Goal: Information Seeking & Learning: Learn about a topic

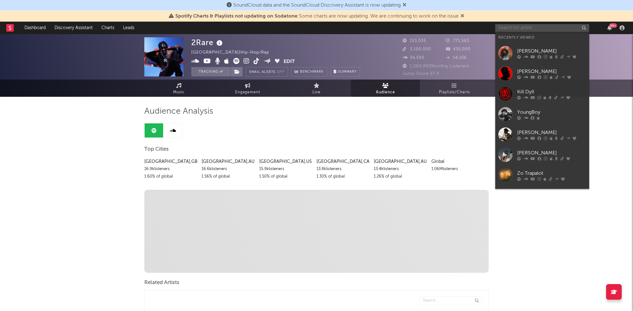
click at [536, 26] on input "text" at bounding box center [542, 28] width 94 height 8
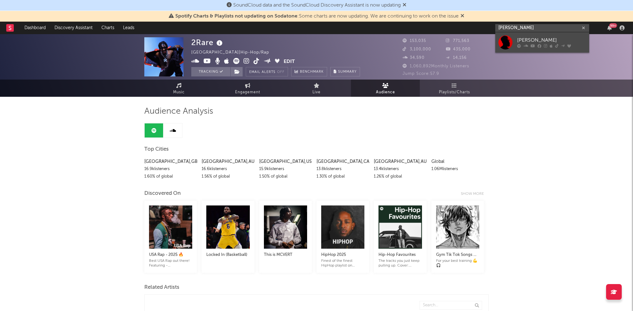
type input "[PERSON_NAME]"
click at [509, 42] on div at bounding box center [505, 42] width 14 height 14
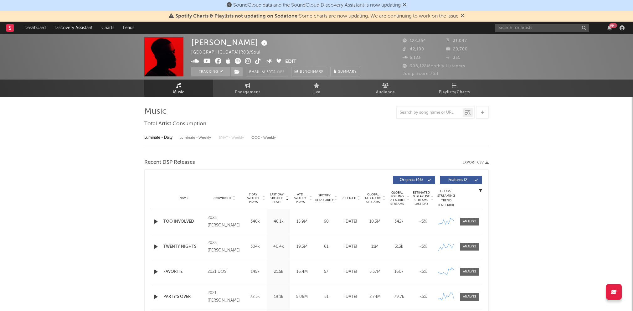
select select "6m"
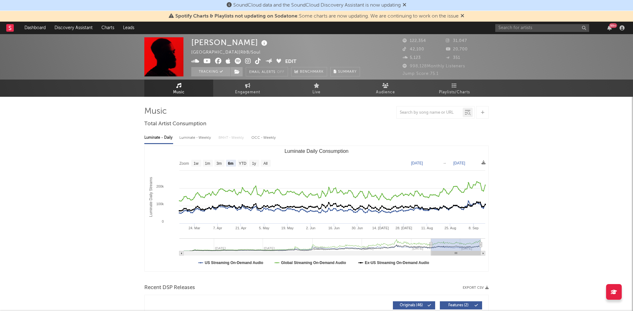
select select "6m"
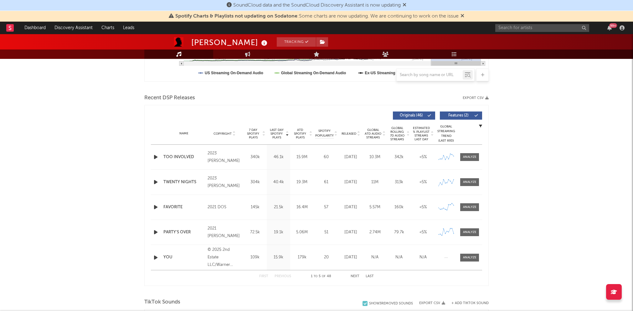
scroll to position [193, 0]
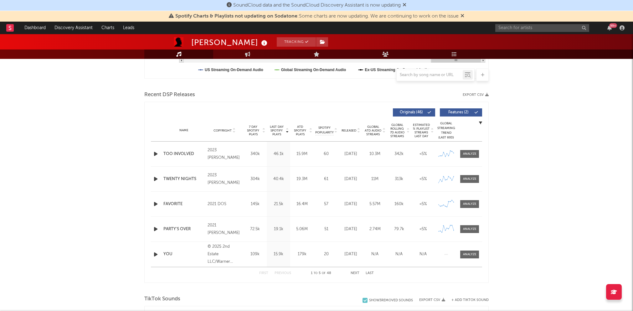
click at [352, 271] on button "Next" at bounding box center [355, 272] width 9 height 3
click at [369, 271] on button "Last" at bounding box center [370, 272] width 8 height 3
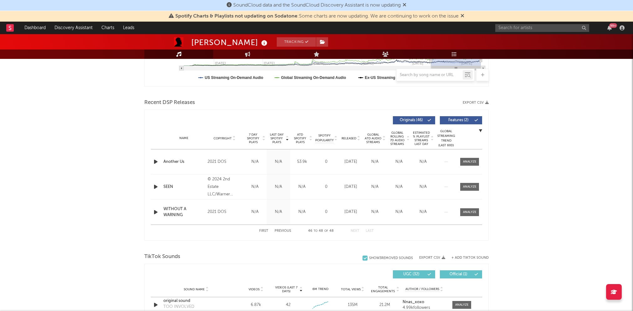
scroll to position [182, 0]
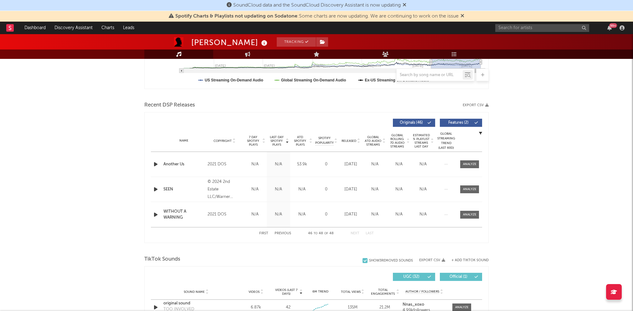
click at [263, 232] on button "First" at bounding box center [263, 233] width 9 height 3
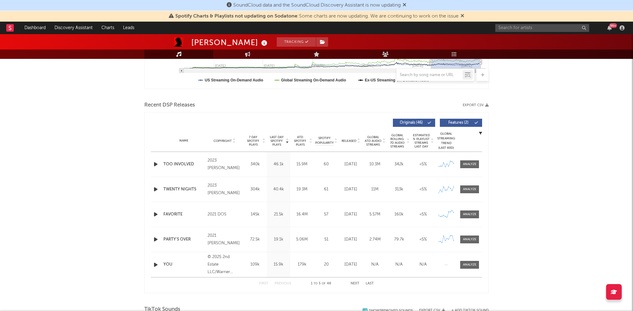
click at [354, 282] on button "Next" at bounding box center [355, 283] width 9 height 3
click at [280, 282] on button "Previous" at bounding box center [283, 283] width 17 height 3
click at [355, 284] on button "Next" at bounding box center [355, 283] width 9 height 3
click at [357, 283] on button "Next" at bounding box center [355, 283] width 9 height 3
click at [380, 141] on span "Global ATD Audio Streams" at bounding box center [372, 140] width 17 height 11
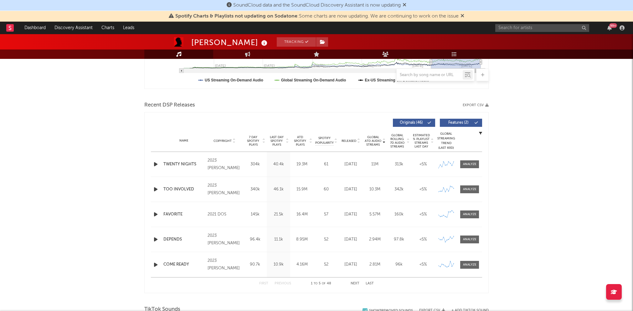
click at [380, 141] on span "Global ATD Audio Streams" at bounding box center [372, 140] width 17 height 11
click at [356, 282] on button "Next" at bounding box center [355, 283] width 9 height 3
click at [282, 283] on button "Previous" at bounding box center [283, 283] width 17 height 3
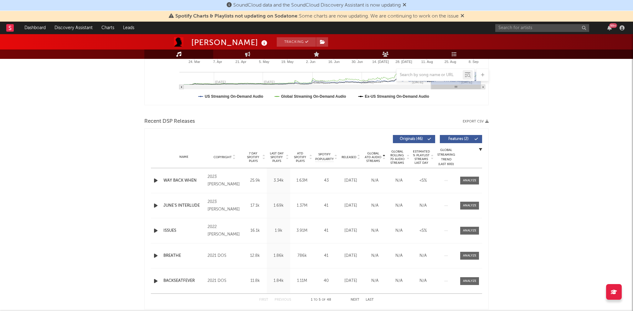
scroll to position [165, 0]
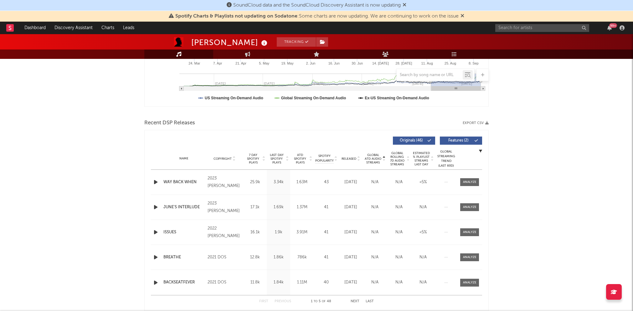
click at [375, 160] on span "Global ATD Audio Streams" at bounding box center [372, 158] width 17 height 11
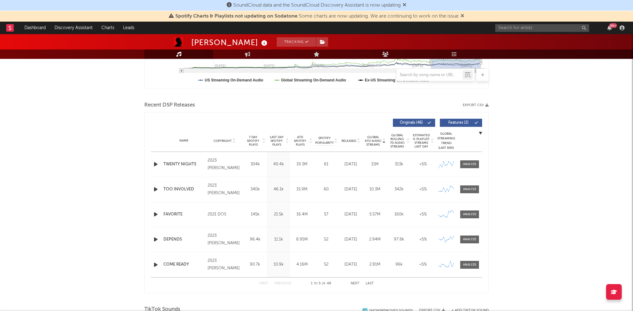
scroll to position [183, 0]
click at [355, 281] on button "Next" at bounding box center [355, 282] width 9 height 3
click at [356, 281] on button "Next" at bounding box center [355, 282] width 9 height 3
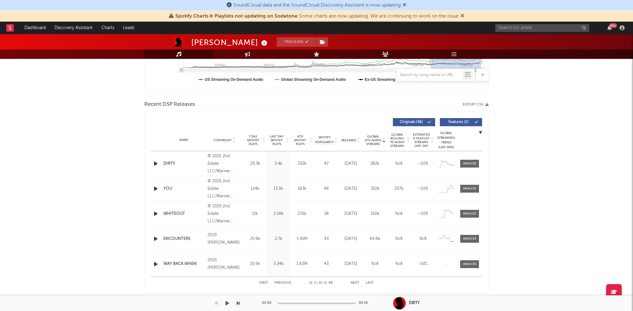
drag, startPoint x: 356, startPoint y: 281, endPoint x: 339, endPoint y: 296, distance: 22.6
click at [226, 303] on icon "button" at bounding box center [227, 302] width 4 height 5
click at [156, 187] on icon "button" at bounding box center [155, 189] width 7 height 8
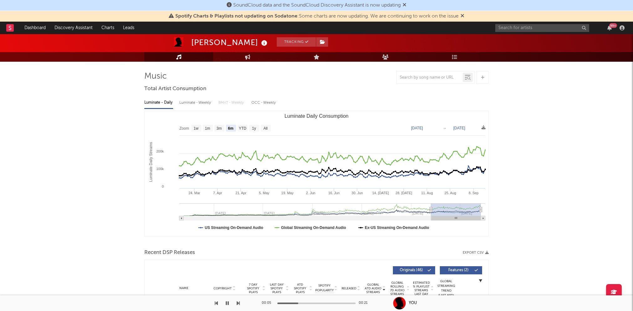
scroll to position [16, 0]
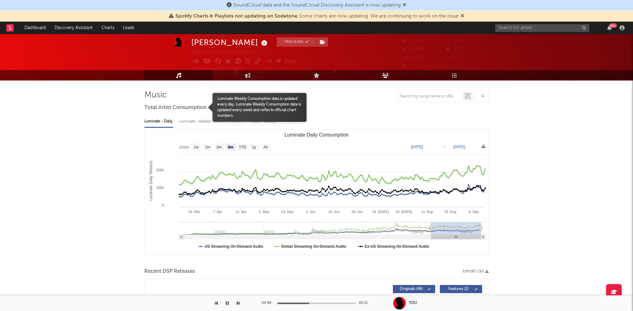
click at [204, 120] on div at bounding box center [178, 107] width 68 height 29
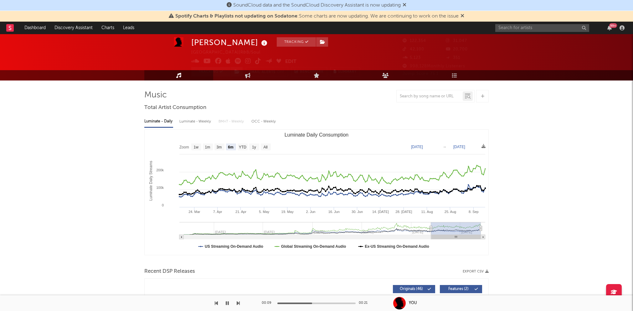
click at [203, 120] on div "Luminate - Weekly" at bounding box center [195, 121] width 33 height 11
select select "6m"
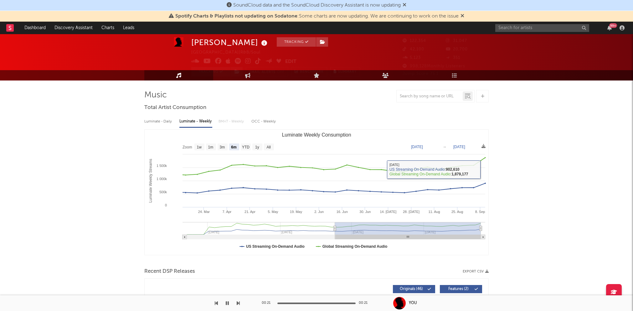
click at [532, 32] on div "99 +" at bounding box center [560, 28] width 131 height 13
click at [520, 24] on input "text" at bounding box center [542, 28] width 94 height 8
click at [520, 26] on input "kill dyll" at bounding box center [542, 28] width 94 height 8
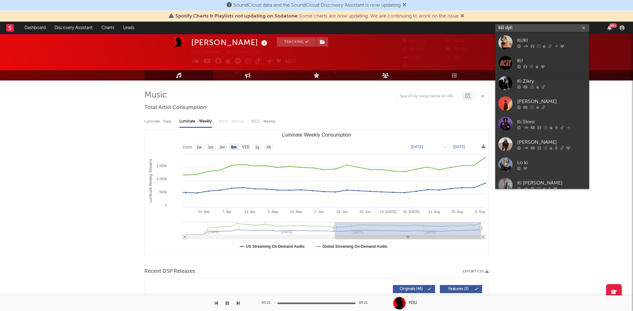
click at [520, 26] on input "kill dyll" at bounding box center [542, 28] width 94 height 8
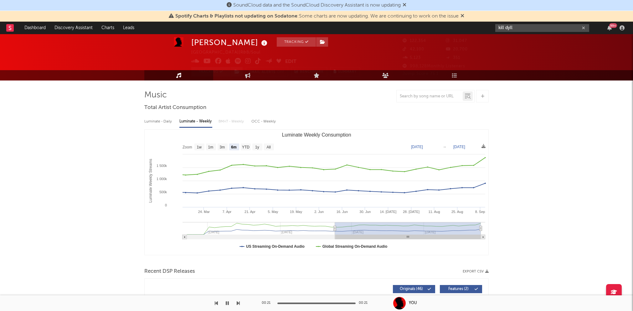
click at [518, 28] on input "kill dyll" at bounding box center [542, 28] width 94 height 8
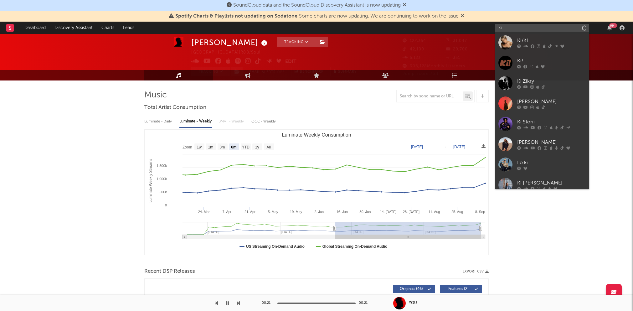
type input "k"
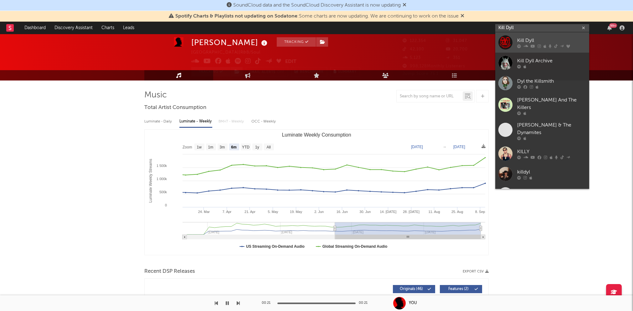
type input "Kill Dyll"
click at [502, 44] on div at bounding box center [505, 42] width 14 height 14
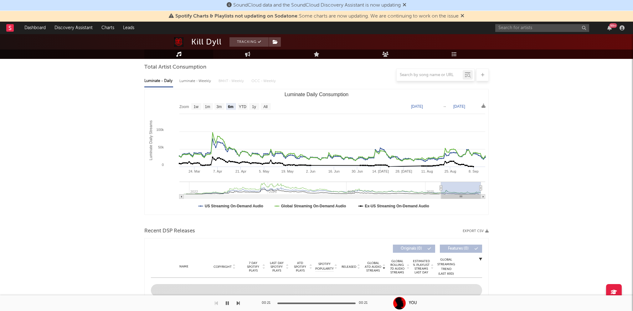
scroll to position [51, 0]
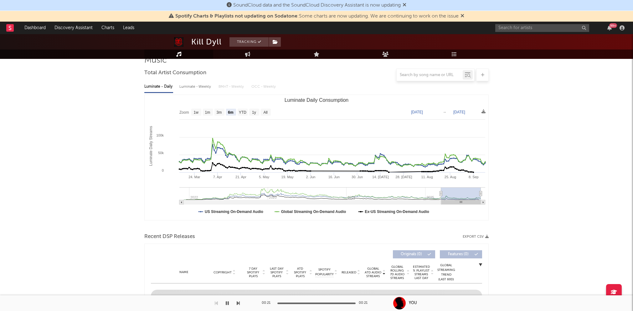
click at [198, 114] on text "1w" at bounding box center [196, 112] width 5 height 4
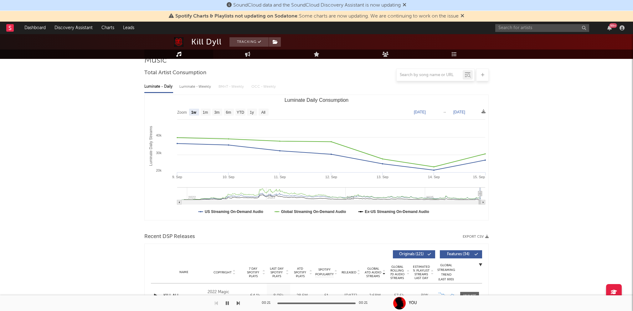
select select "1w"
type input "[DATE]"
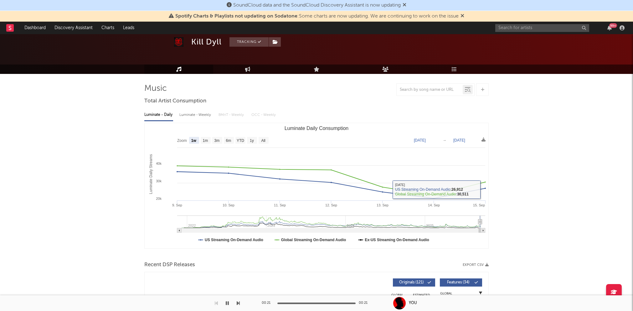
scroll to position [24, 0]
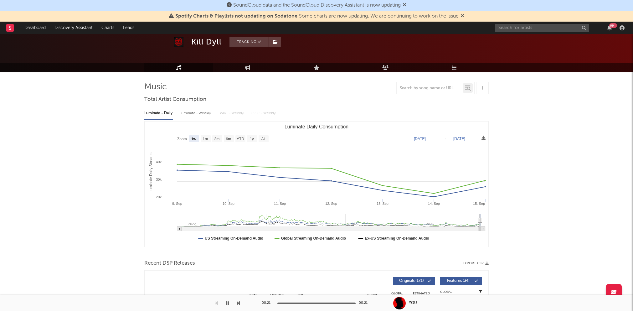
click at [195, 118] on div "Luminate - Weekly" at bounding box center [195, 113] width 33 height 11
select select "6m"
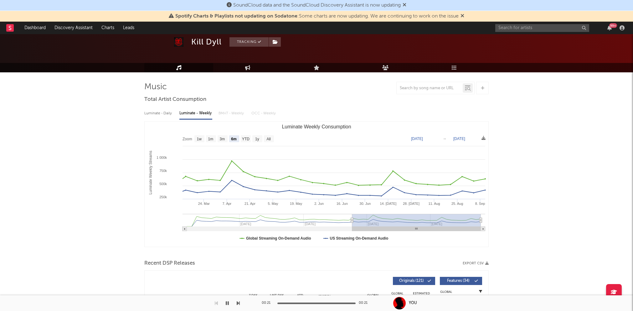
click at [159, 112] on div "Luminate - Daily" at bounding box center [158, 113] width 29 height 11
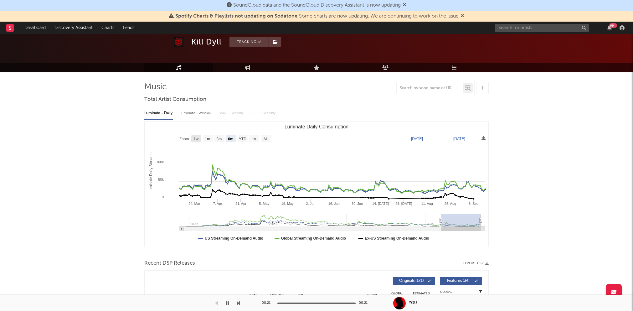
click at [194, 140] on text "1w" at bounding box center [196, 139] width 5 height 4
select select "1w"
type input "[DATE]"
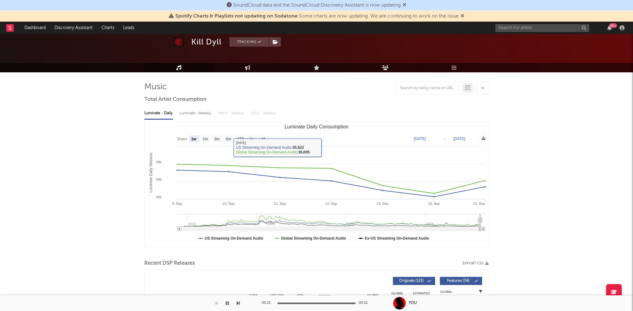
click at [187, 110] on div "Luminate - Weekly" at bounding box center [195, 113] width 33 height 11
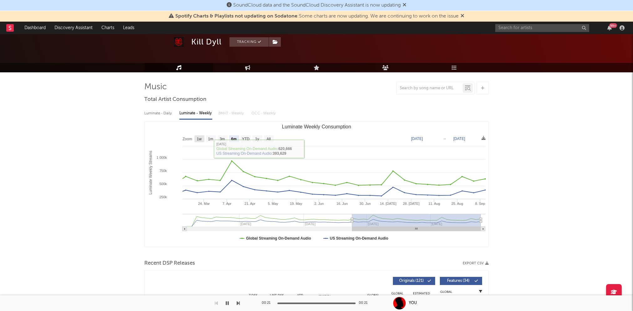
click at [199, 139] on text "1w" at bounding box center [199, 139] width 5 height 4
select select "1w"
type input "[DATE]"
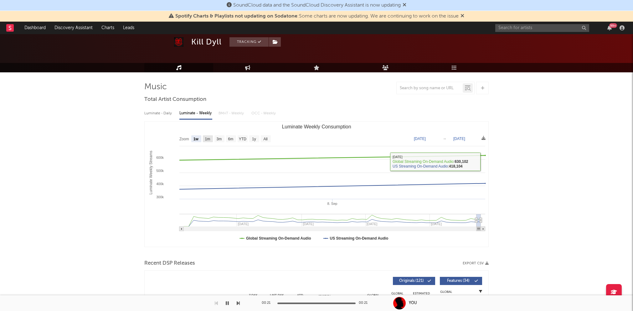
click at [208, 137] on text "1m" at bounding box center [207, 139] width 5 height 4
select select "1m"
type input "[DATE]"
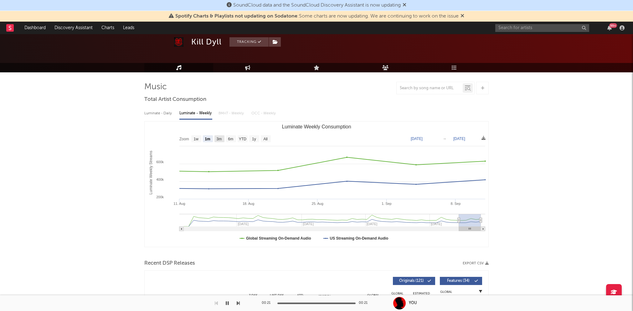
click at [222, 138] on text "3m" at bounding box center [219, 139] width 5 height 4
select select "3m"
type input "[DATE]"
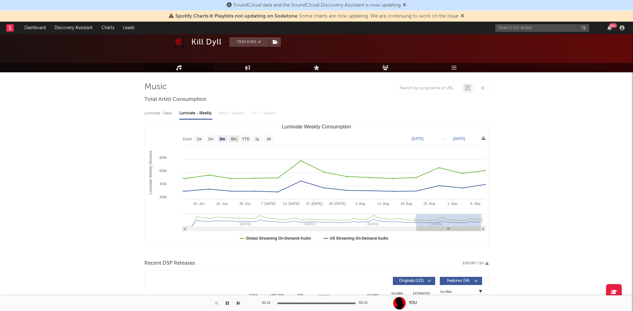
click at [234, 138] on text "6m" at bounding box center [233, 139] width 5 height 4
select select "6m"
type input "[DATE]"
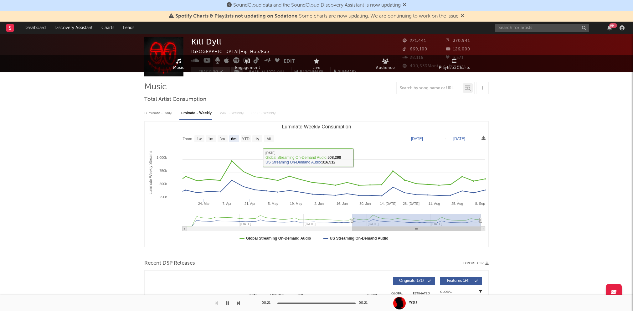
scroll to position [0, 0]
